Goal: Find specific page/section

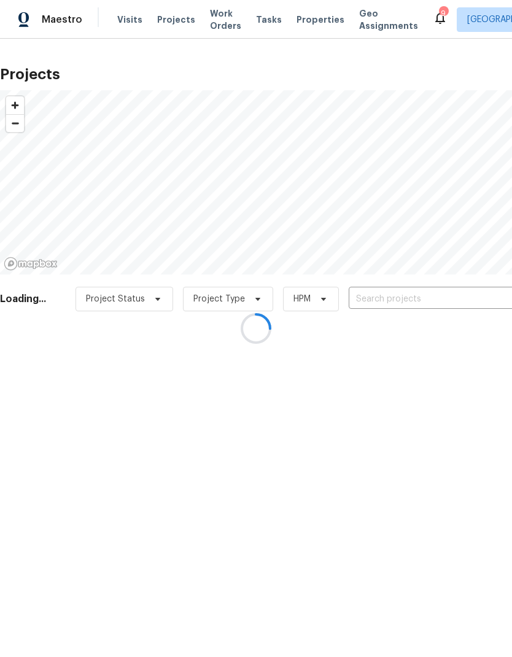
click at [456, 298] on div at bounding box center [256, 328] width 512 height 657
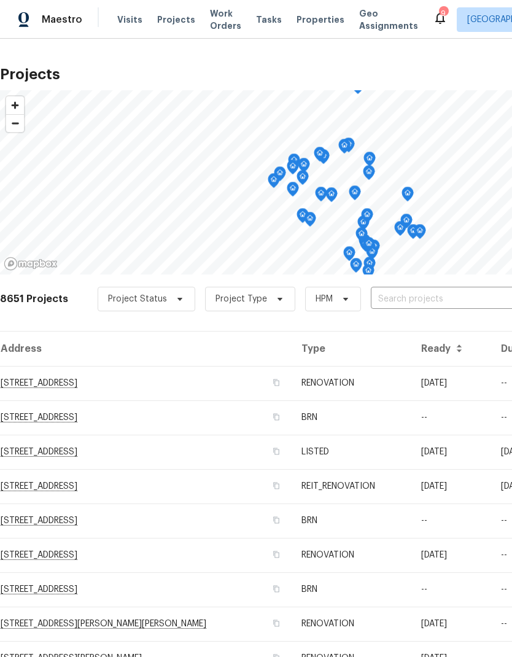
click at [446, 298] on input "text" at bounding box center [441, 299] width 141 height 19
type input "[PERSON_NAME]"
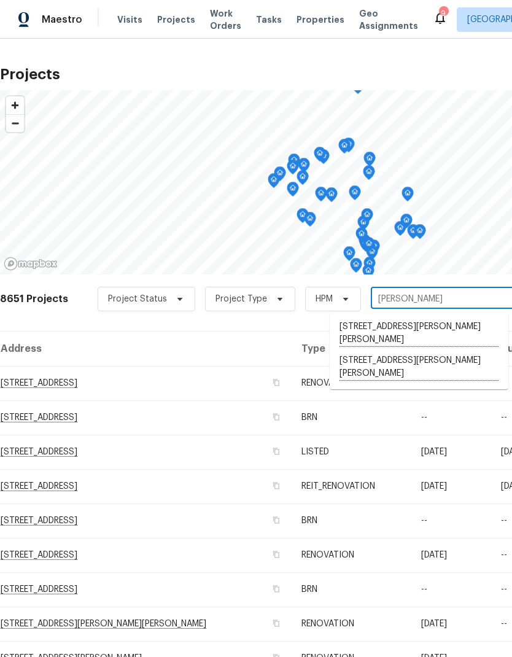
click at [466, 324] on li "[STREET_ADDRESS][PERSON_NAME][PERSON_NAME]" at bounding box center [419, 334] width 179 height 34
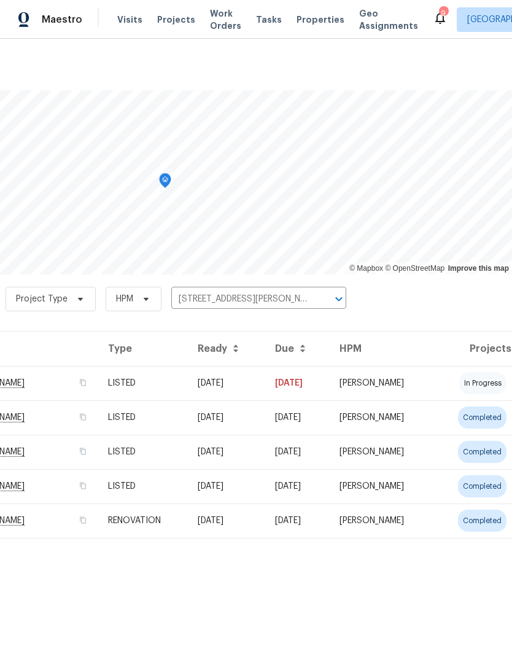
scroll to position [0, 182]
click at [425, 381] on td "[PERSON_NAME]" at bounding box center [382, 383] width 104 height 34
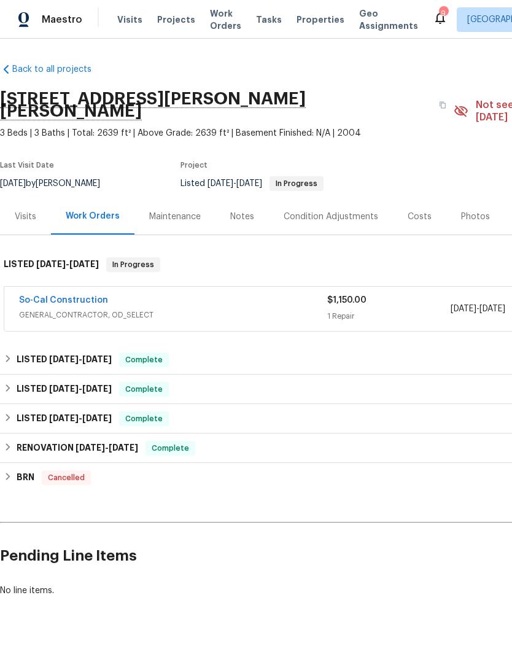
click at [243, 211] on div "Notes" at bounding box center [242, 217] width 24 height 12
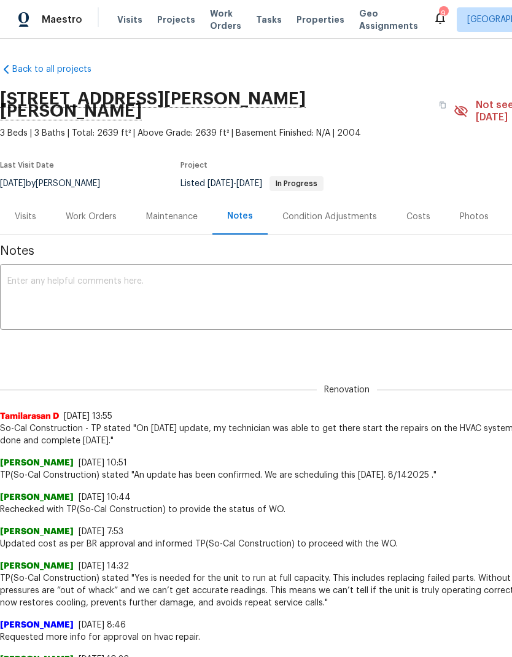
click at [83, 211] on div "Work Orders" at bounding box center [91, 217] width 51 height 12
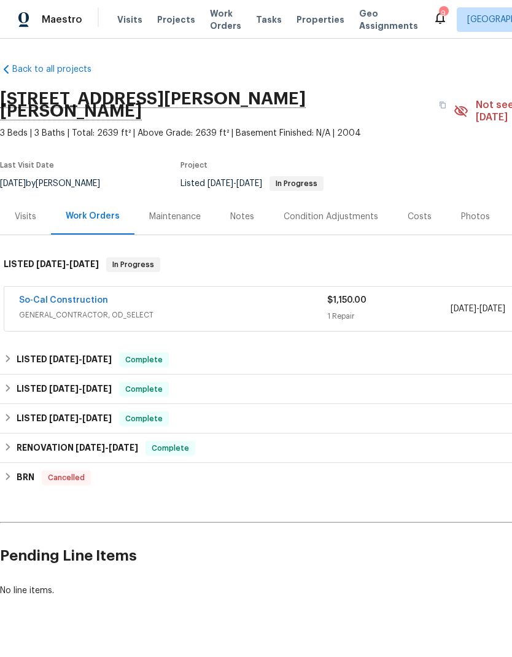
click at [179, 309] on span "GENERAL_CONTRACTOR, OD_SELECT" at bounding box center [173, 315] width 308 height 12
